Goal: Information Seeking & Learning: Learn about a topic

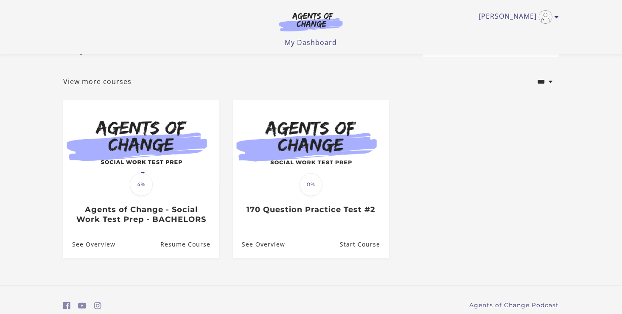
scroll to position [31, 0]
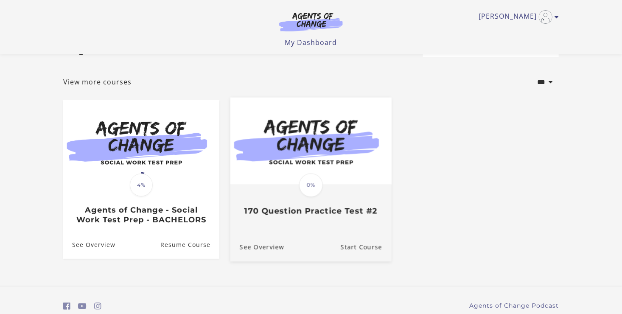
click at [287, 199] on div "Translation missing: en.liquid.partials.dashboard_course_card.progress_descript…" at bounding box center [311, 201] width 161 height 31
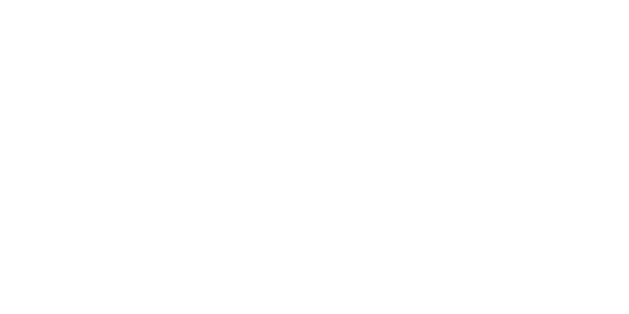
click at [287, 199] on body at bounding box center [314, 157] width 629 height 314
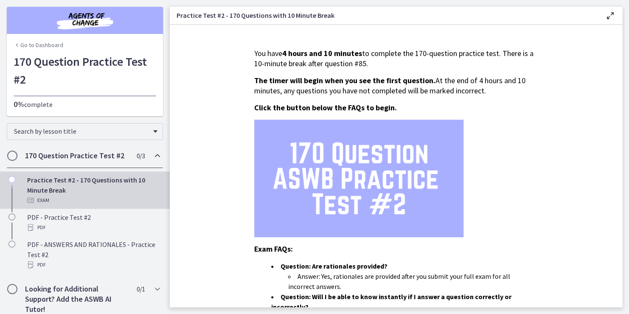
scroll to position [8, 0]
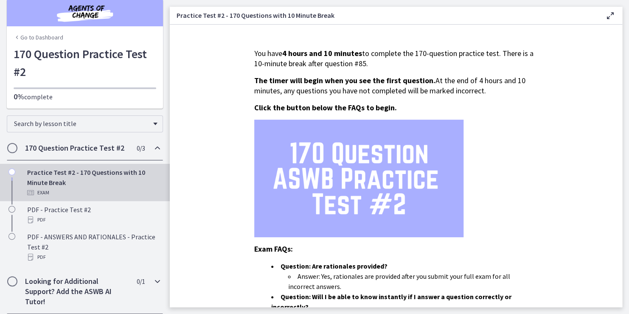
click at [152, 282] on icon "Chapters" at bounding box center [157, 281] width 10 height 10
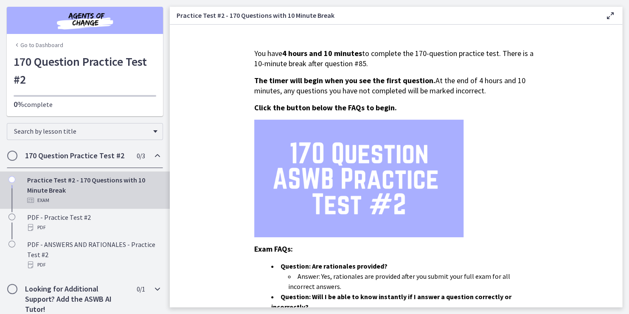
click at [150, 282] on nav "Go to Dashboard Go to Dashboard 170 Question Practice Test #2 0% complete Searc…" at bounding box center [85, 157] width 170 height 314
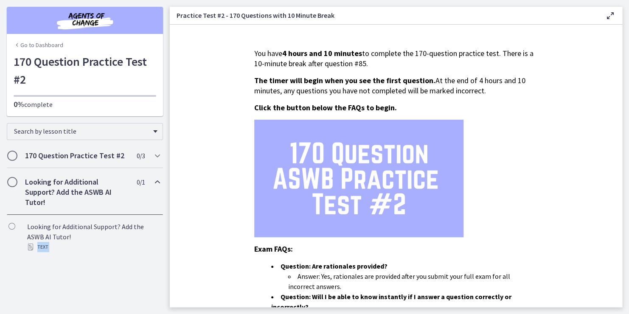
click at [150, 282] on nav "Go to Dashboard Go to Dashboard 170 Question Practice Test #2 0% complete Searc…" at bounding box center [85, 157] width 170 height 314
drag, startPoint x: 150, startPoint y: 282, endPoint x: 190, endPoint y: 162, distance: 126.7
click at [190, 162] on section "You have 4 hours and 10 minutes to complete the 170-question practice test. The…" at bounding box center [396, 166] width 453 height 283
click at [15, 47] on icon "Chapters" at bounding box center [17, 45] width 7 height 7
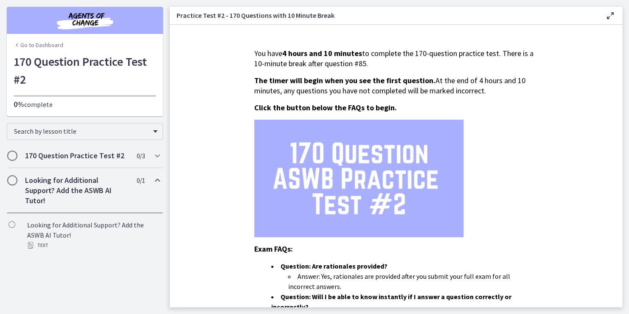
click at [15, 47] on icon "Chapters" at bounding box center [17, 45] width 7 height 7
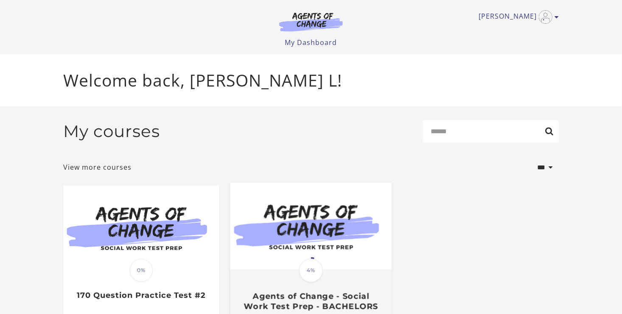
click at [311, 276] on span "4%" at bounding box center [311, 271] width 24 height 24
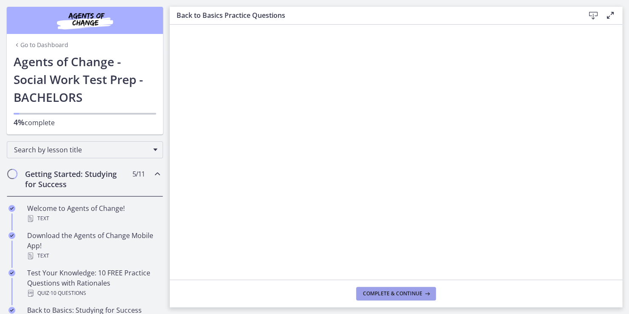
click at [371, 287] on button "Complete & continue" at bounding box center [396, 294] width 80 height 14
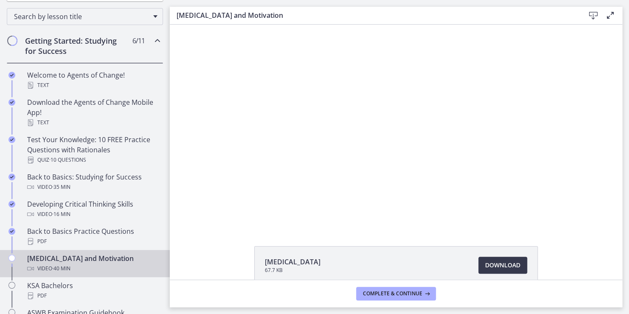
scroll to position [136, 0]
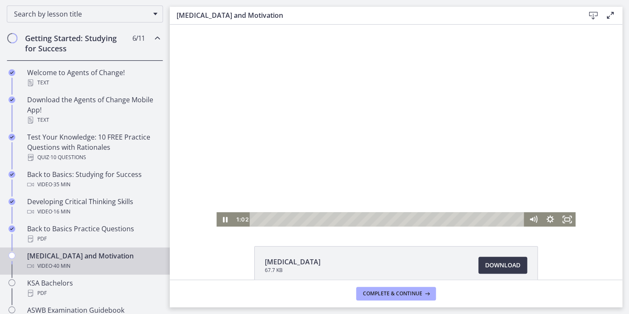
click at [263, 183] on div at bounding box center [396, 126] width 359 height 202
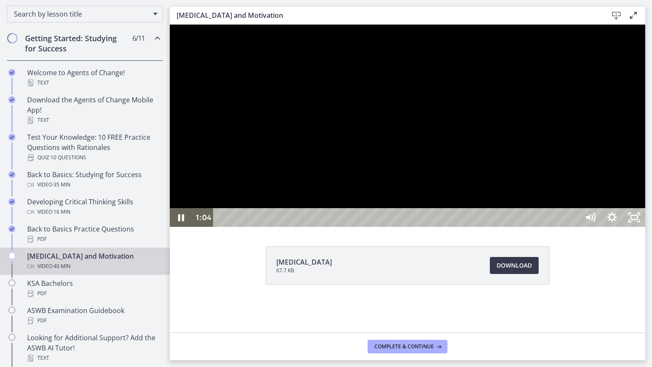
click at [455, 227] on div at bounding box center [408, 126] width 476 height 202
click at [539, 172] on div at bounding box center [408, 126] width 476 height 202
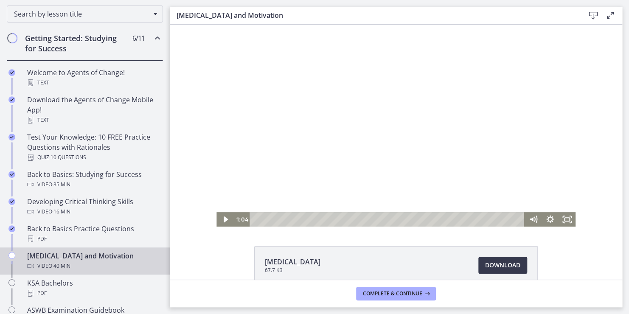
click at [361, 111] on div at bounding box center [396, 126] width 359 height 202
click at [222, 218] on icon "Pause" at bounding box center [225, 220] width 6 height 7
click at [222, 217] on icon "Play Video" at bounding box center [226, 219] width 20 height 17
click at [222, 217] on icon "Pause" at bounding box center [225, 219] width 20 height 17
click at [223, 219] on icon "Play Video" at bounding box center [225, 219] width 5 height 7
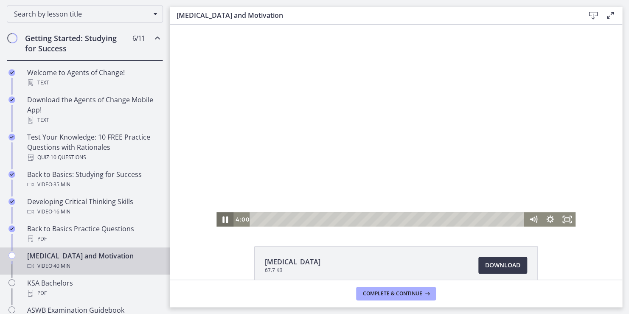
click at [222, 219] on icon "Pause" at bounding box center [225, 219] width 20 height 17
click at [223, 219] on icon "Play Video" at bounding box center [225, 219] width 5 height 7
click at [222, 219] on icon "Pause" at bounding box center [225, 219] width 20 height 17
click at [223, 219] on icon "Play Video" at bounding box center [225, 219] width 5 height 7
click at [222, 219] on icon "Pause" at bounding box center [225, 219] width 20 height 17
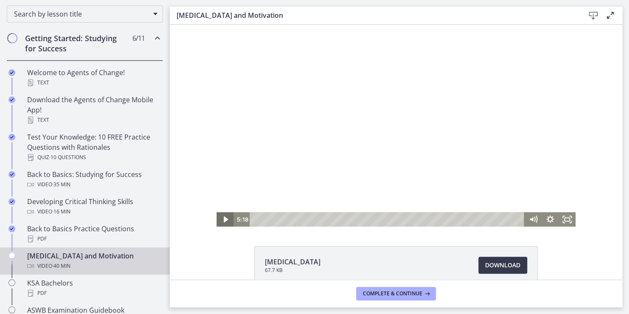
click at [223, 219] on icon "Play Video" at bounding box center [225, 220] width 4 height 6
click at [222, 219] on icon "Pause" at bounding box center [225, 219] width 20 height 17
click at [223, 219] on icon "Play Video" at bounding box center [225, 219] width 5 height 7
click at [222, 219] on icon "Pause" at bounding box center [225, 219] width 20 height 17
click at [223, 219] on icon "Play Video" at bounding box center [225, 219] width 5 height 7
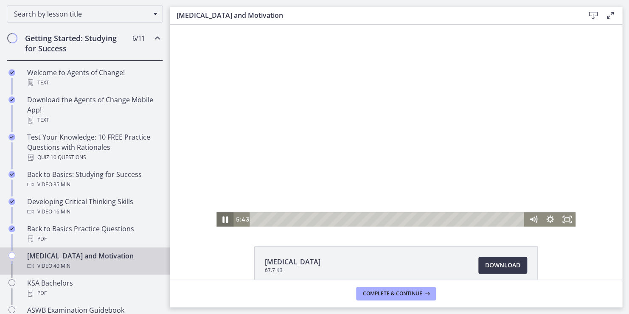
click at [222, 219] on icon "Pause" at bounding box center [225, 219] width 20 height 17
click at [223, 219] on icon "Play Video" at bounding box center [225, 219] width 5 height 7
click at [222, 219] on icon "Pause" at bounding box center [225, 219] width 20 height 17
click at [223, 219] on icon "Play Video" at bounding box center [225, 219] width 5 height 7
click at [222, 219] on icon "Pause" at bounding box center [225, 219] width 20 height 17
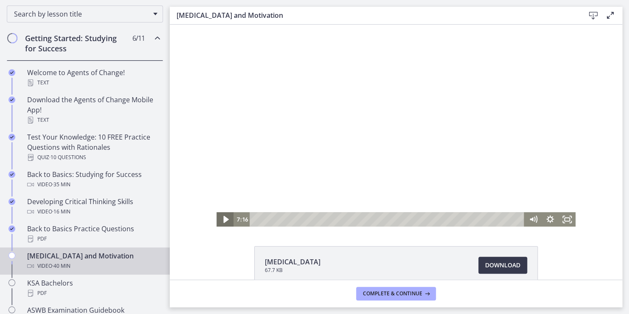
click at [223, 219] on icon "Play Video" at bounding box center [225, 219] width 5 height 7
click at [222, 219] on icon "Pause" at bounding box center [225, 219] width 20 height 17
click at [223, 219] on icon "Play Video" at bounding box center [225, 219] width 5 height 7
click at [445, 251] on li "[MEDICAL_DATA] 67.7 KB Download Opens in a new window" at bounding box center [396, 265] width 284 height 38
click at [343, 220] on div "13:44" at bounding box center [388, 219] width 264 height 14
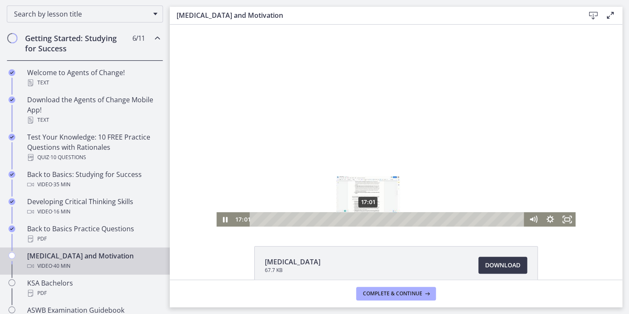
click at [365, 220] on div "17:01" at bounding box center [388, 219] width 264 height 14
click at [224, 219] on icon "Pause" at bounding box center [225, 220] width 6 height 7
click at [224, 219] on icon "Play Video" at bounding box center [225, 219] width 5 height 7
click at [224, 219] on icon "Pause" at bounding box center [225, 220] width 6 height 7
click at [222, 216] on icon "Play Video" at bounding box center [226, 219] width 20 height 17
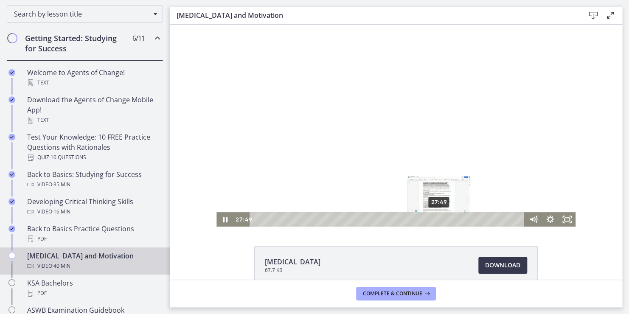
click at [437, 220] on div "Playbar" at bounding box center [439, 219] width 5 height 5
click at [434, 221] on div "Playbar" at bounding box center [436, 219] width 5 height 5
click at [224, 220] on icon "Pause" at bounding box center [225, 220] width 6 height 7
click at [222, 221] on icon "Play Video" at bounding box center [226, 219] width 20 height 17
click at [222, 221] on icon "Pause" at bounding box center [225, 219] width 20 height 17
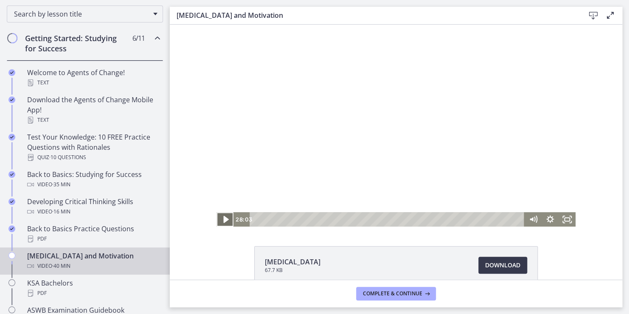
click at [226, 222] on icon "Play Video" at bounding box center [226, 219] width 20 height 17
click at [477, 221] on div "33:59" at bounding box center [388, 219] width 264 height 14
click at [471, 221] on div "33:05" at bounding box center [388, 219] width 264 height 14
click at [224, 218] on icon "Pause" at bounding box center [225, 220] width 6 height 7
click at [360, 163] on div at bounding box center [396, 126] width 359 height 202
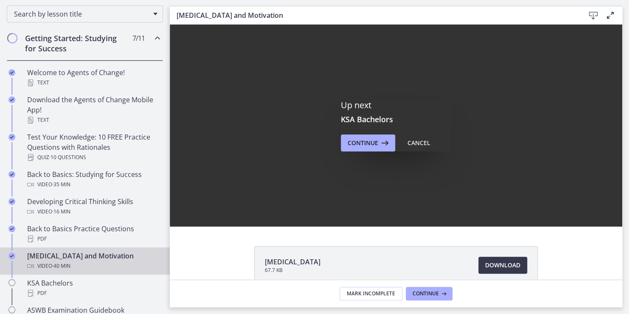
scroll to position [0, 0]
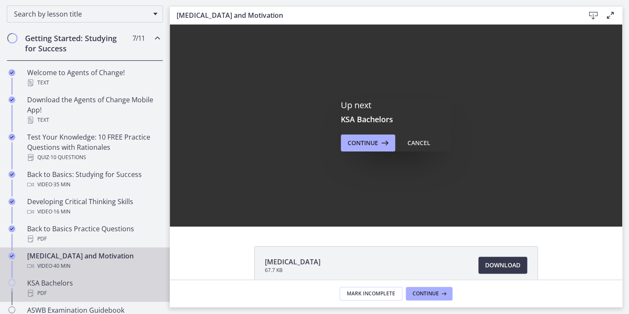
click at [59, 284] on div "KSA Bachelors PDF" at bounding box center [93, 288] width 132 height 20
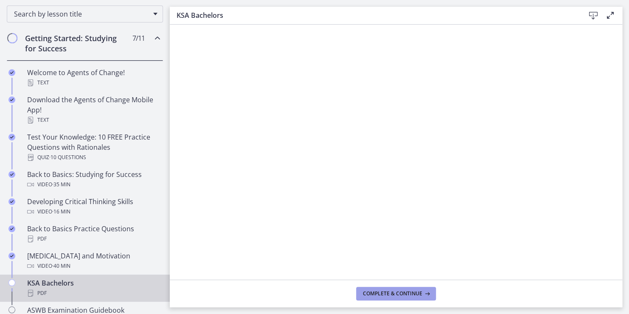
click at [390, 296] on span "Complete & continue" at bounding box center [392, 293] width 59 height 7
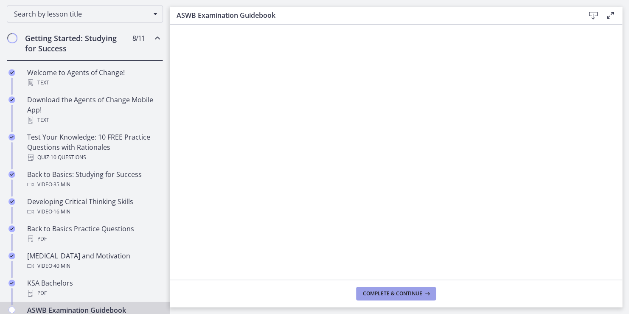
click at [390, 296] on span "Complete & continue" at bounding box center [392, 293] width 59 height 7
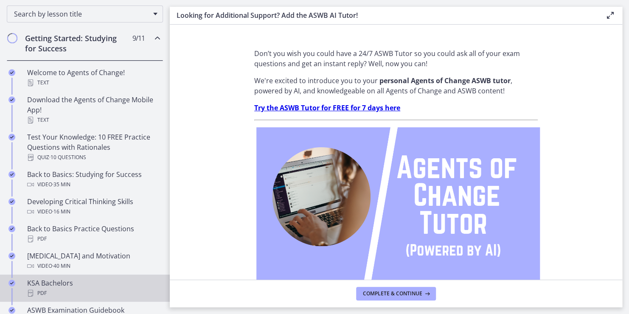
click at [48, 289] on div "PDF" at bounding box center [93, 293] width 132 height 10
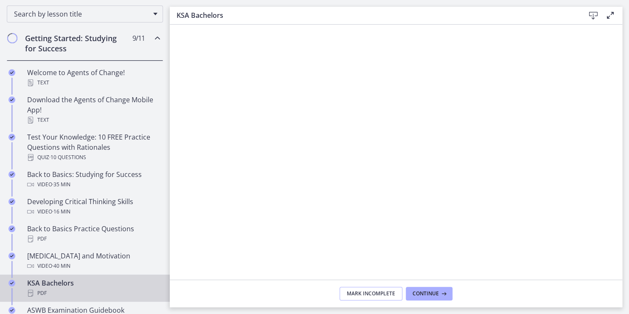
click at [371, 295] on span "Mark Incomplete" at bounding box center [371, 293] width 48 height 7
